Goal: Task Accomplishment & Management: Use online tool/utility

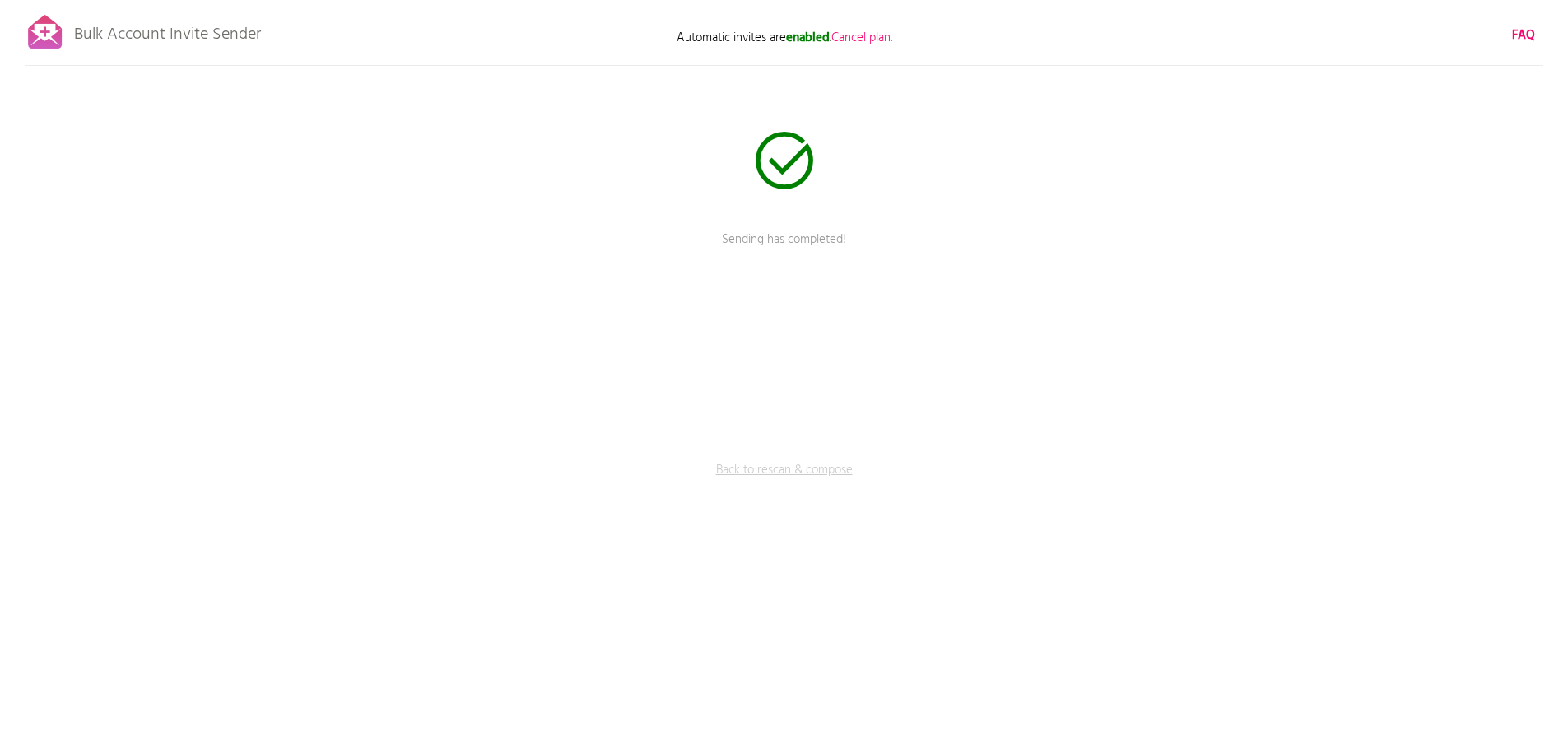
click at [762, 465] on link "Back to rescan & compose" at bounding box center [784, 482] width 494 height 41
click at [860, 341] on span "Skip rescanning" at bounding box center [826, 338] width 81 height 20
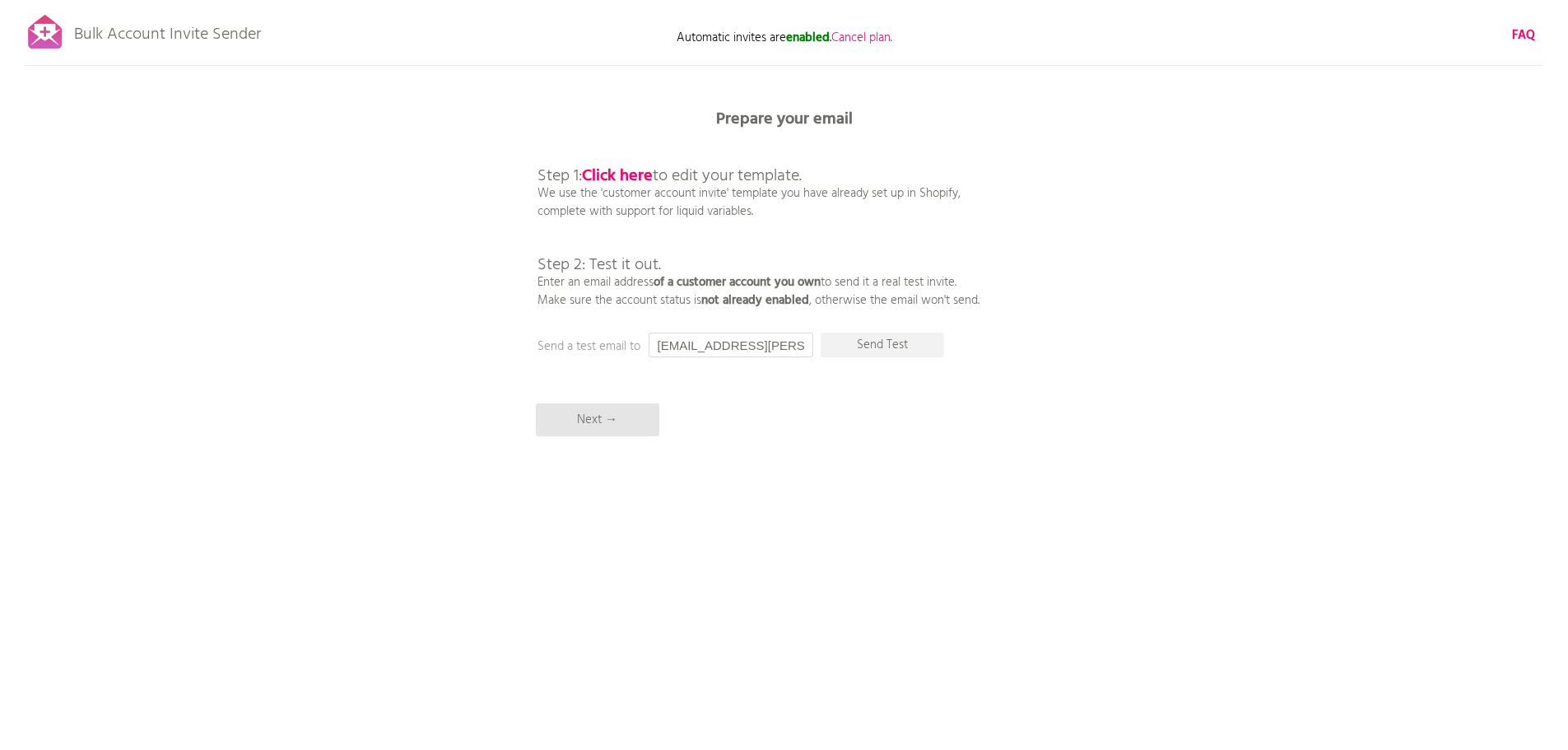
scroll to position [0, 14]
drag, startPoint x: 650, startPoint y: 341, endPoint x: 972, endPoint y: 402, distance: 327.7
click at [972, 402] on div "Bulk Account Invite Sender Automatic invites are enabled . Cancel plan. FAQ Ski…" at bounding box center [784, 288] width 1568 height 577
type input "[EMAIL_ADDRESS][DOMAIN_NAME]"
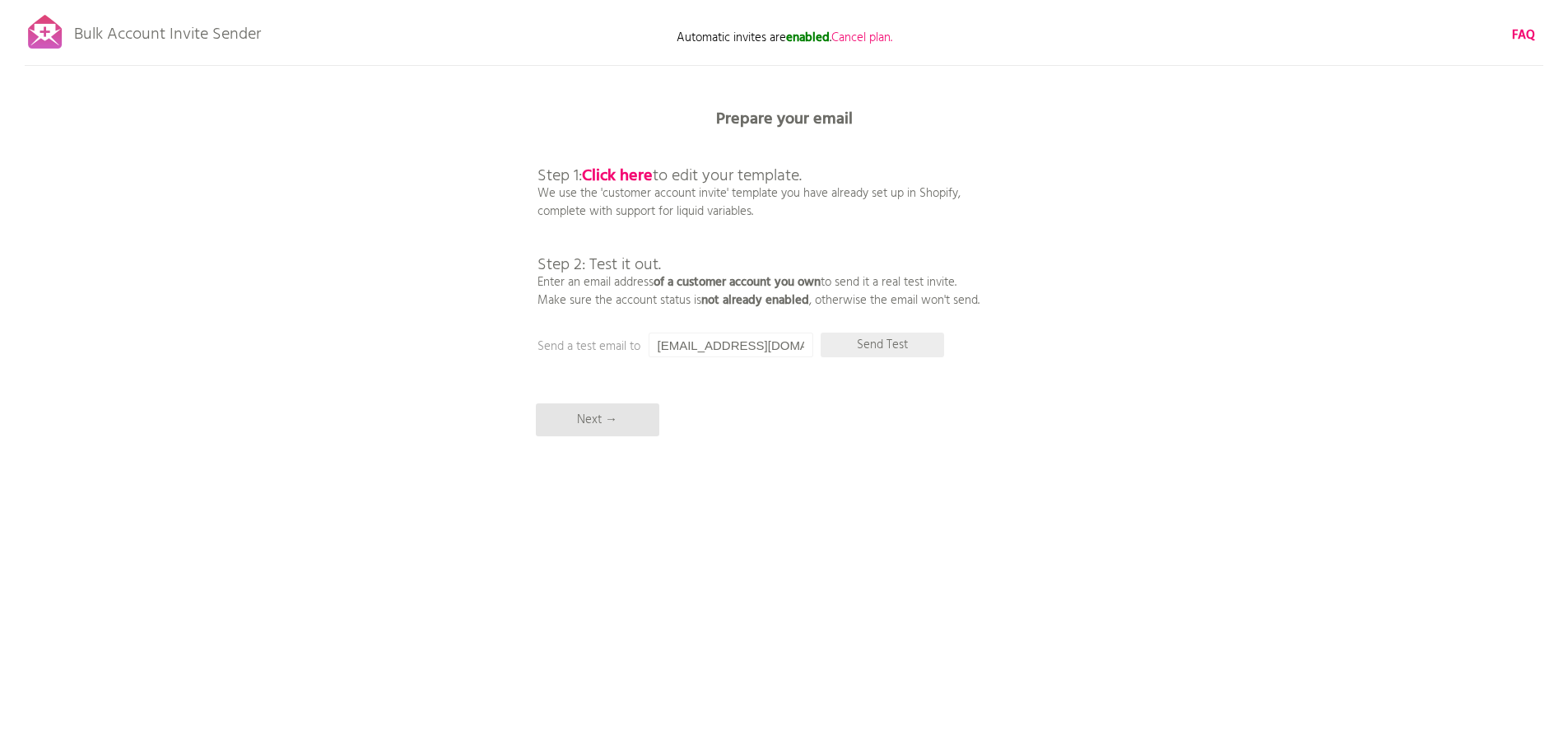
click at [933, 350] on p "Send Test" at bounding box center [883, 345] width 124 height 24
